Goal: Task Accomplishment & Management: Complete application form

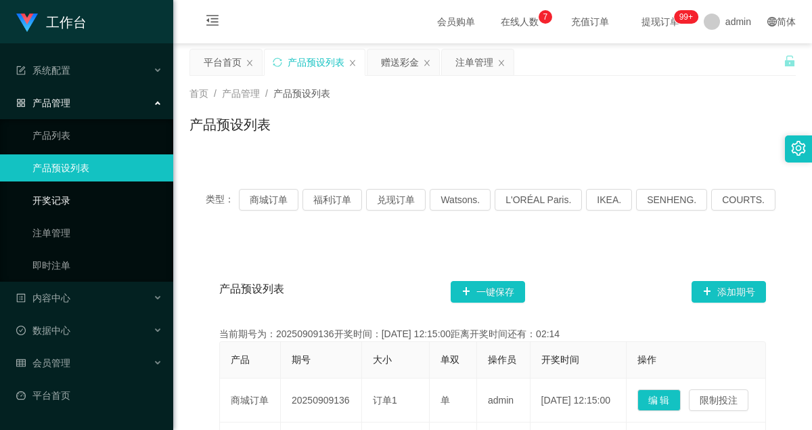
scroll to position [259, 0]
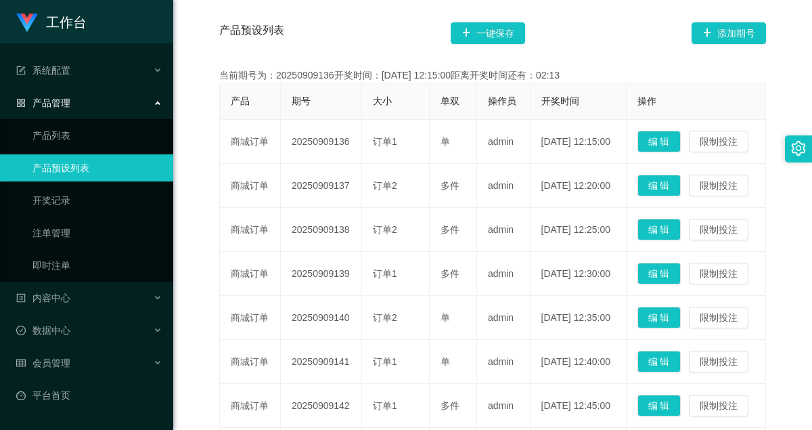
click at [68, 168] on link "产品预设列表" at bounding box center [97, 167] width 130 height 27
drag, startPoint x: 628, startPoint y: 47, endPoint x: 617, endPoint y: 54, distance: 12.8
click at [628, 47] on div "产品预设列表 一键保存 添加期号" at bounding box center [492, 33] width 547 height 43
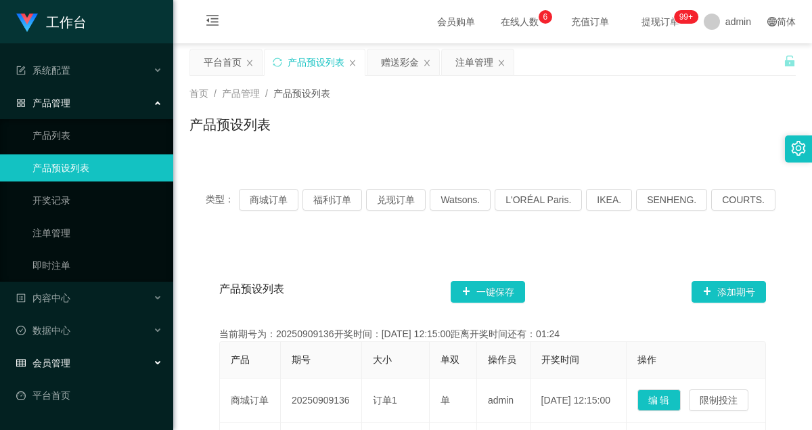
click at [60, 359] on span "会员管理" at bounding box center [43, 362] width 54 height 11
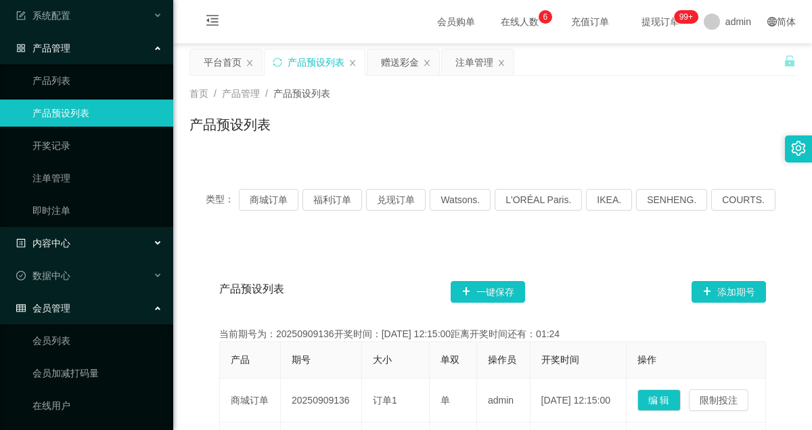
scroll to position [252, 0]
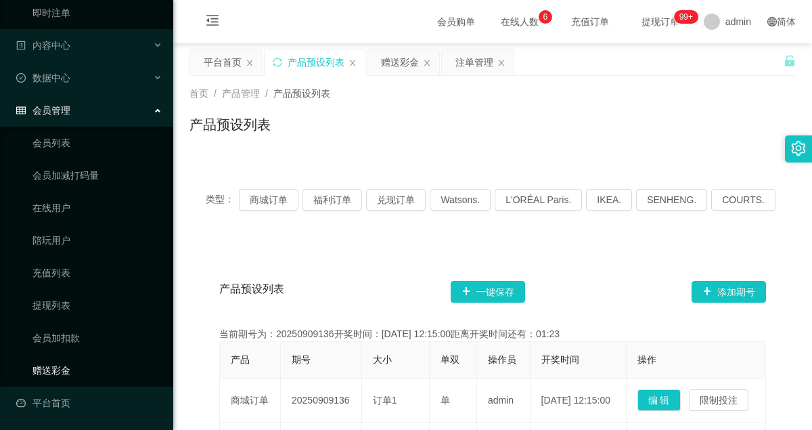
drag, startPoint x: 65, startPoint y: 374, endPoint x: 86, endPoint y: 354, distance: 29.2
click at [65, 374] on link "赠送彩金" at bounding box center [97, 370] width 130 height 27
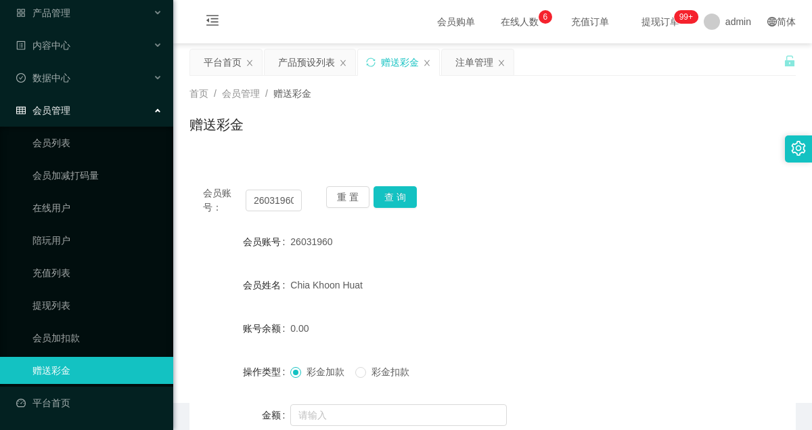
scroll to position [90, 0]
click at [291, 202] on input "26031960" at bounding box center [274, 201] width 56 height 22
click at [384, 196] on button "查 询" at bounding box center [395, 197] width 43 height 22
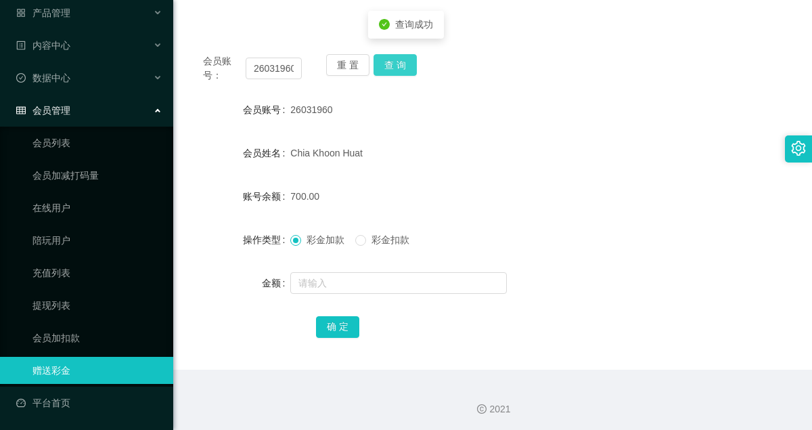
scroll to position [135, 0]
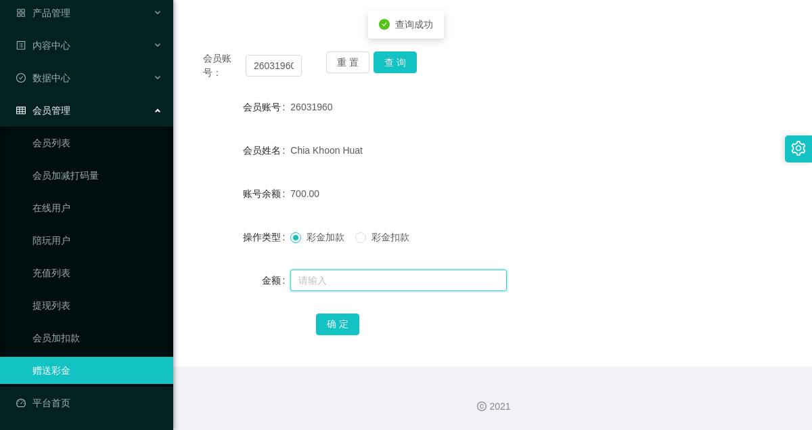
click at [312, 276] on input "text" at bounding box center [398, 280] width 217 height 22
type input "1000"
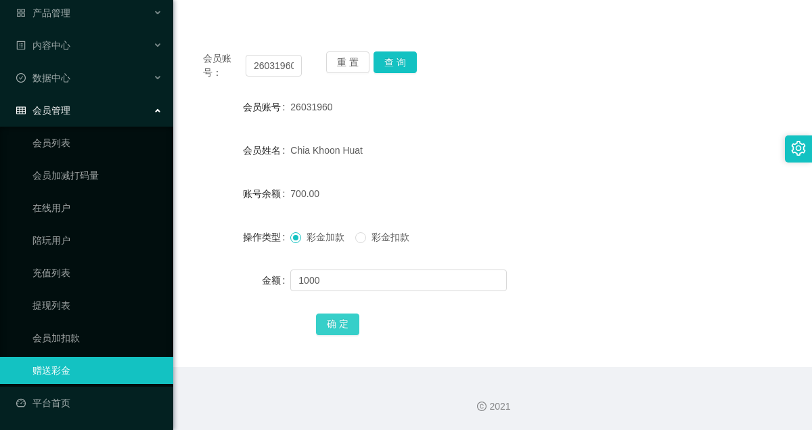
click at [329, 319] on button "确 定" at bounding box center [337, 324] width 43 height 22
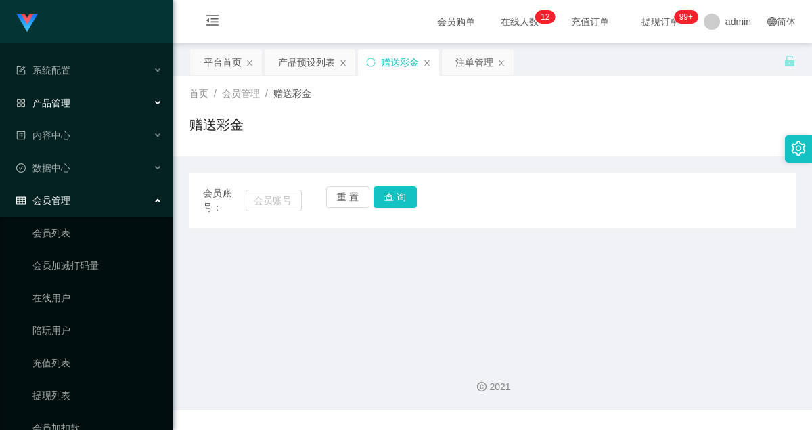
click at [66, 105] on span "产品管理" at bounding box center [43, 102] width 54 height 11
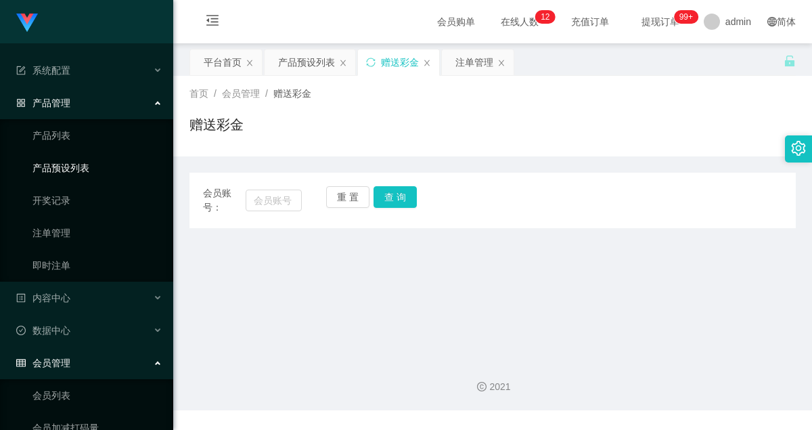
click at [73, 167] on link "产品预设列表" at bounding box center [97, 167] width 130 height 27
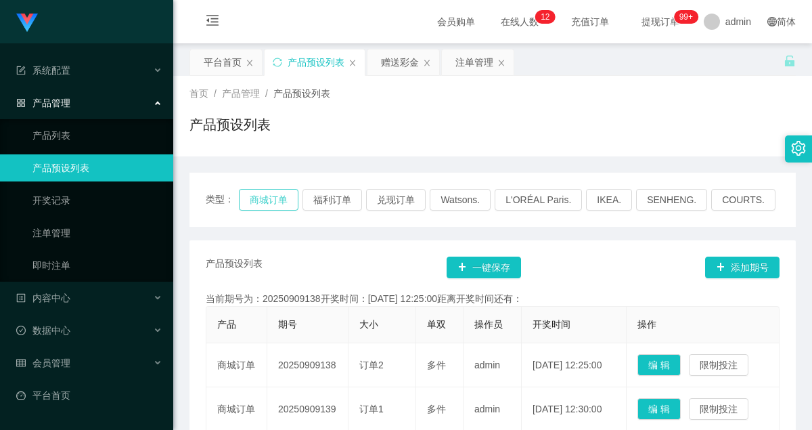
click at [272, 195] on button "商城订单" at bounding box center [269, 200] width 60 height 22
click at [344, 198] on button "福利订单" at bounding box center [333, 200] width 60 height 22
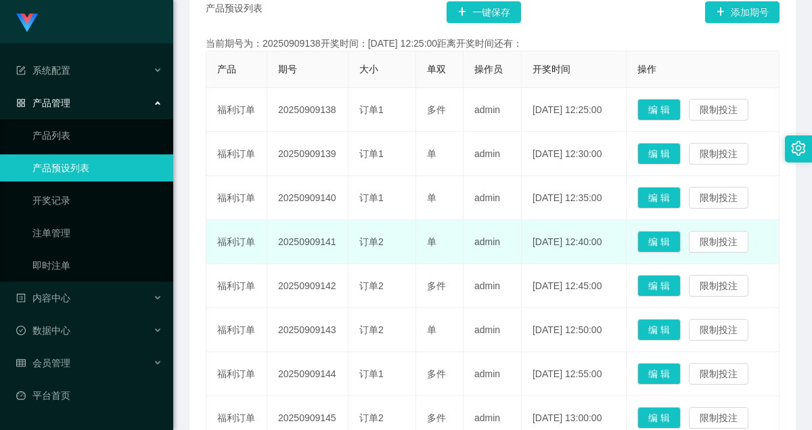
scroll to position [271, 0]
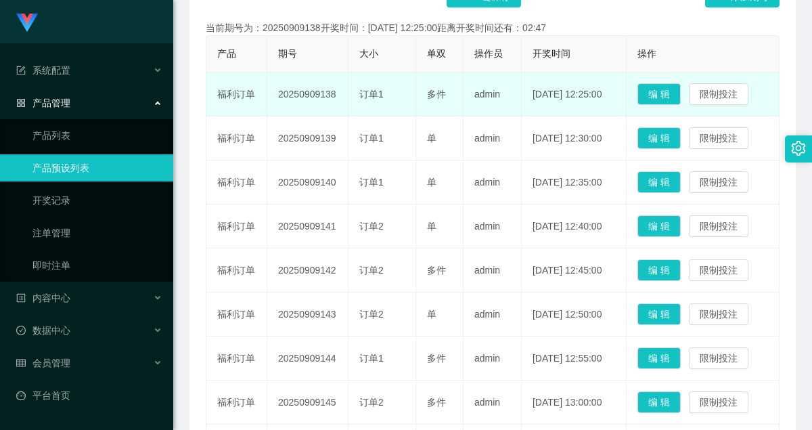
drag, startPoint x: 334, startPoint y: 96, endPoint x: 278, endPoint y: 97, distance: 56.2
click at [278, 97] on td "20250909138" at bounding box center [307, 94] width 81 height 44
copy td "20250909138"
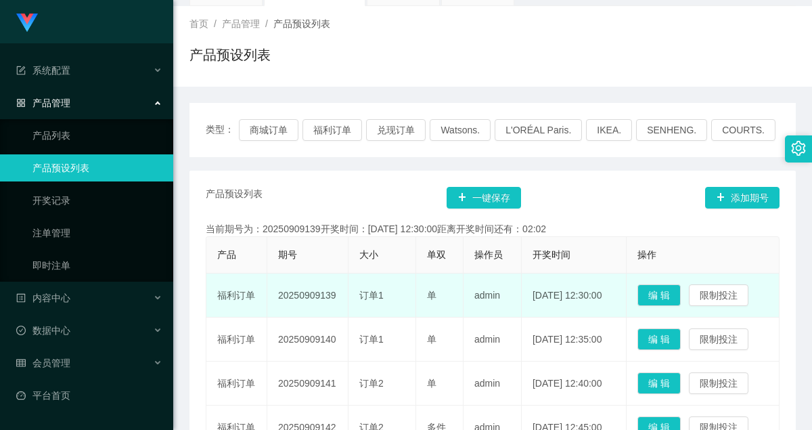
scroll to position [68, 0]
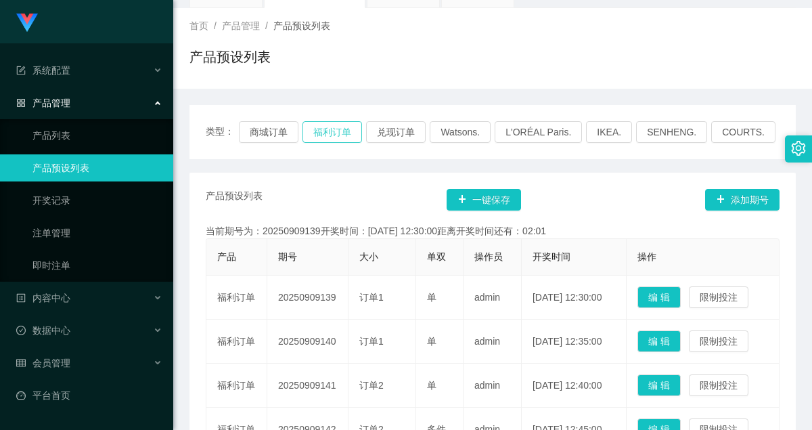
click at [354, 123] on button "福利订单" at bounding box center [333, 132] width 60 height 22
